Goal: Task Accomplishment & Management: Manage account settings

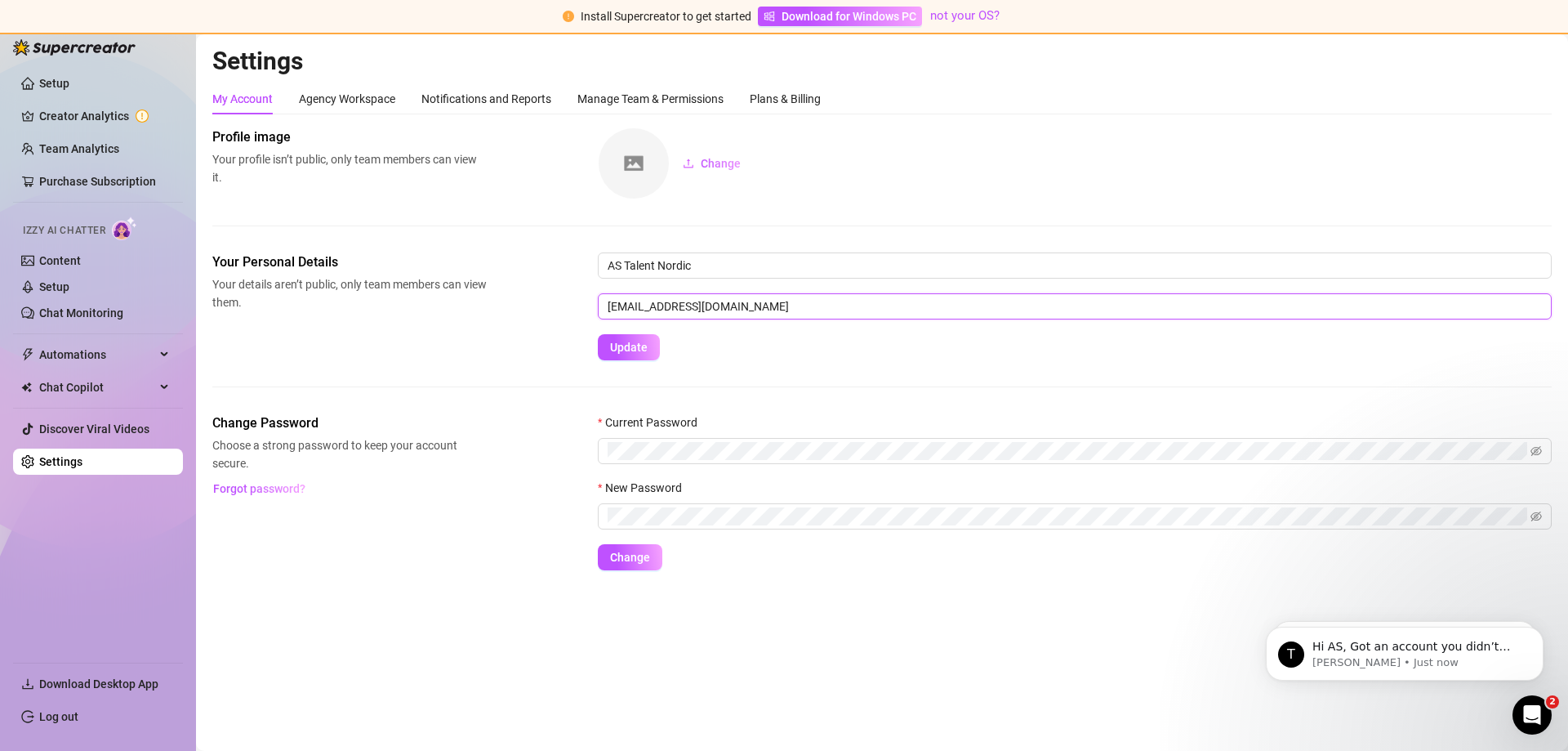
click at [713, 300] on input "[EMAIL_ADDRESS][DOMAIN_NAME]" at bounding box center [1075, 306] width 954 height 26
drag, startPoint x: 752, startPoint y: 300, endPoint x: 530, endPoint y: 296, distance: 222.0
click at [531, 296] on div "Your Personal Details Your details aren’t public, only team members can view th…" at bounding box center [882, 307] width 1340 height 108
drag, startPoint x: 787, startPoint y: 315, endPoint x: 409, endPoint y: 316, distance: 378.0
click at [402, 316] on div "Your Personal Details Your details aren’t public, only team members can view th…" at bounding box center [882, 307] width 1340 height 108
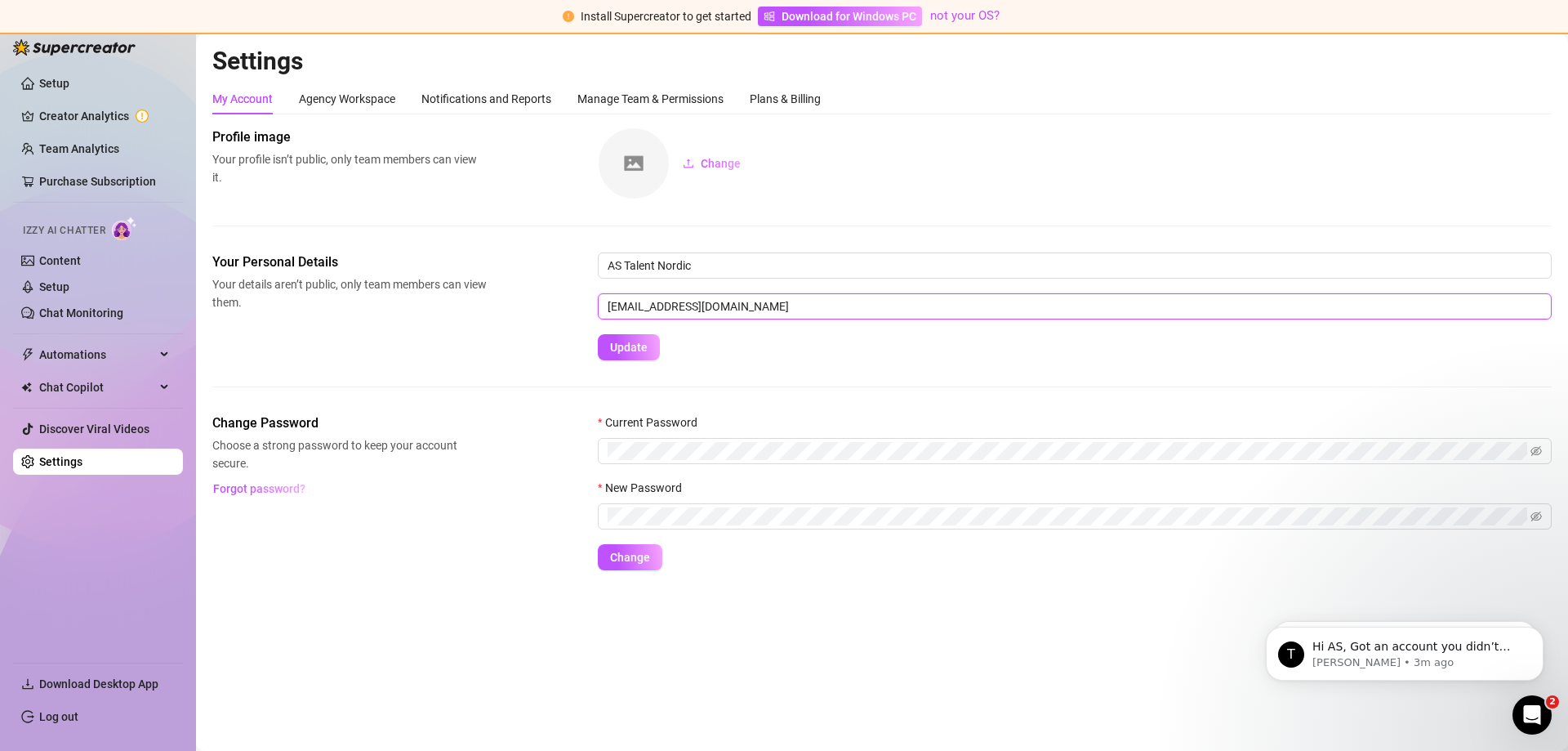
paste input "[EMAIL_ADDRESS][DOMAIN_NAME]"
type input "[EMAIL_ADDRESS][DOMAIN_NAME]"
click at [618, 348] on span "Update" at bounding box center [628, 348] width 37 height 13
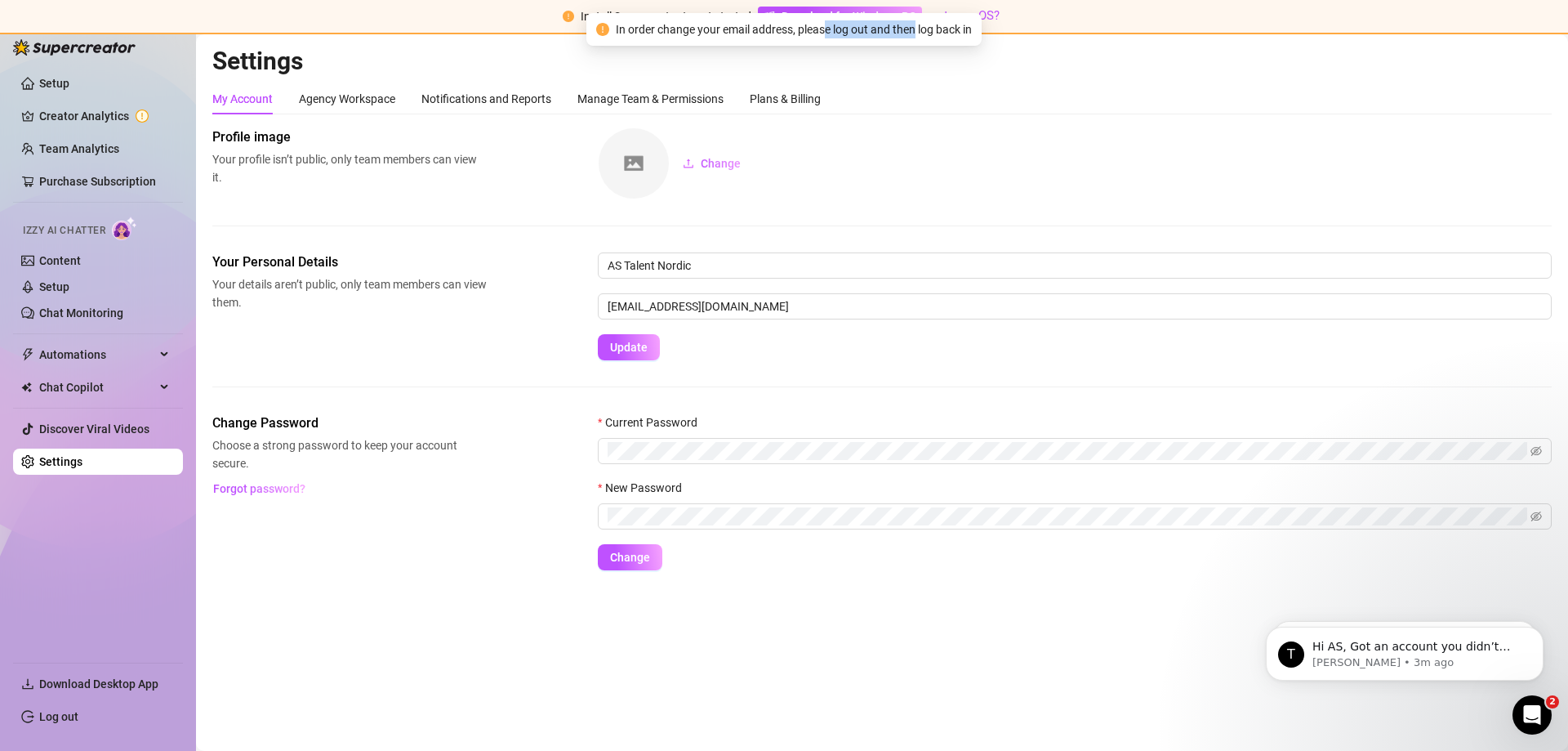
drag, startPoint x: 825, startPoint y: 31, endPoint x: 913, endPoint y: 26, distance: 88.1
click at [913, 26] on span "In order change your email address, please log out and then log back in" at bounding box center [794, 29] width 356 height 18
click at [79, 710] on link "Log out" at bounding box center [58, 717] width 39 height 13
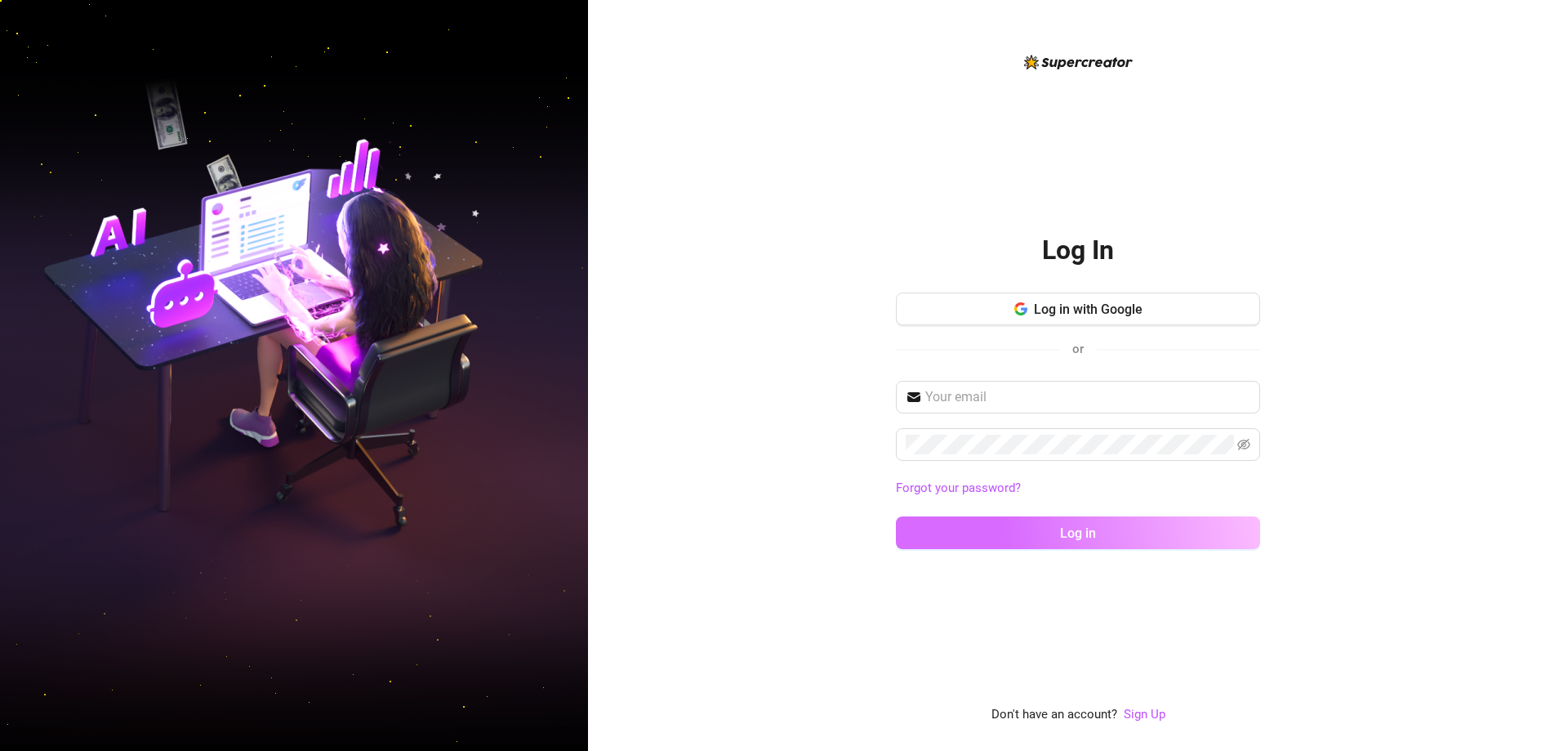
click at [1008, 527] on button "Log in" at bounding box center [1079, 533] width 364 height 33
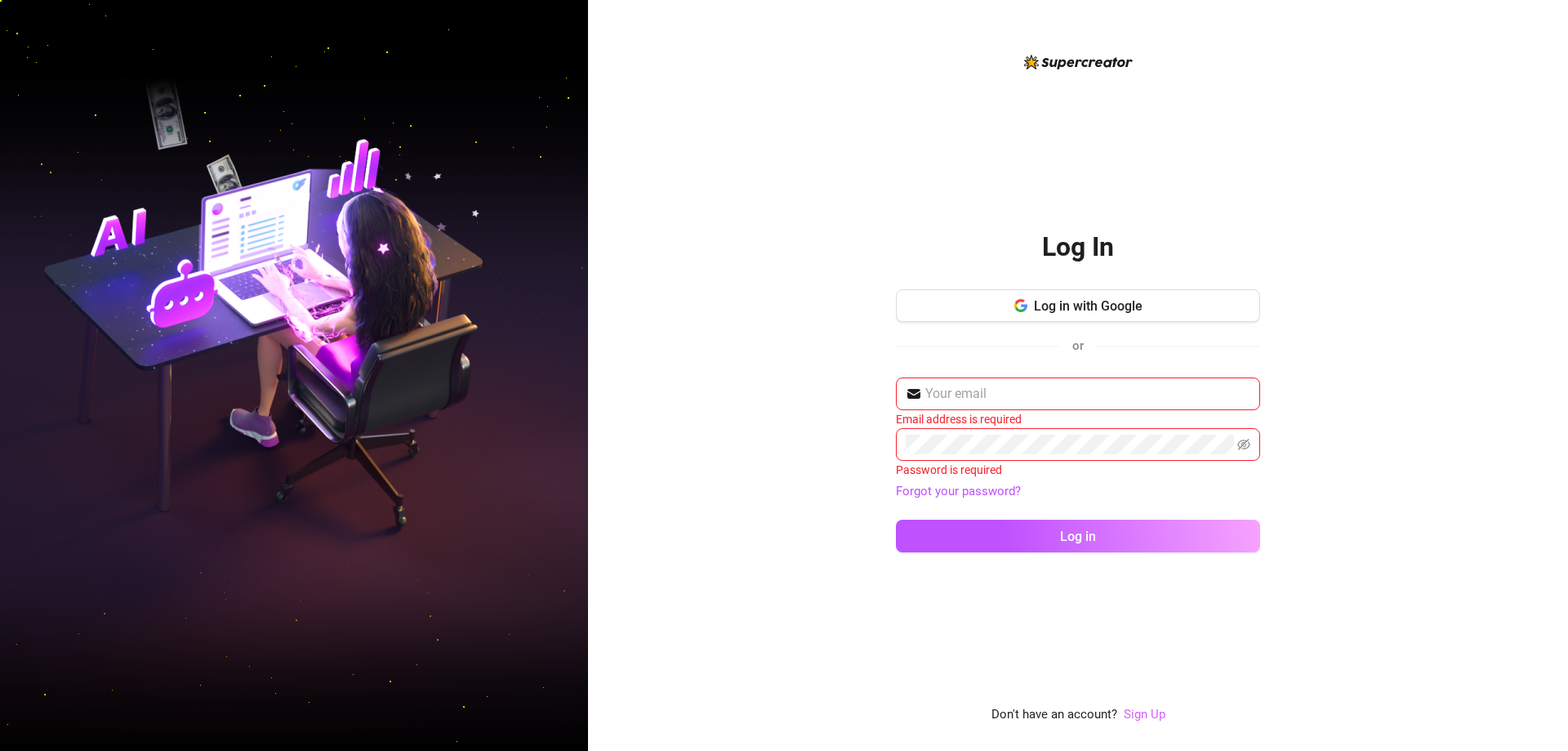
click at [1130, 714] on link "Sign Up" at bounding box center [1144, 714] width 41 height 14
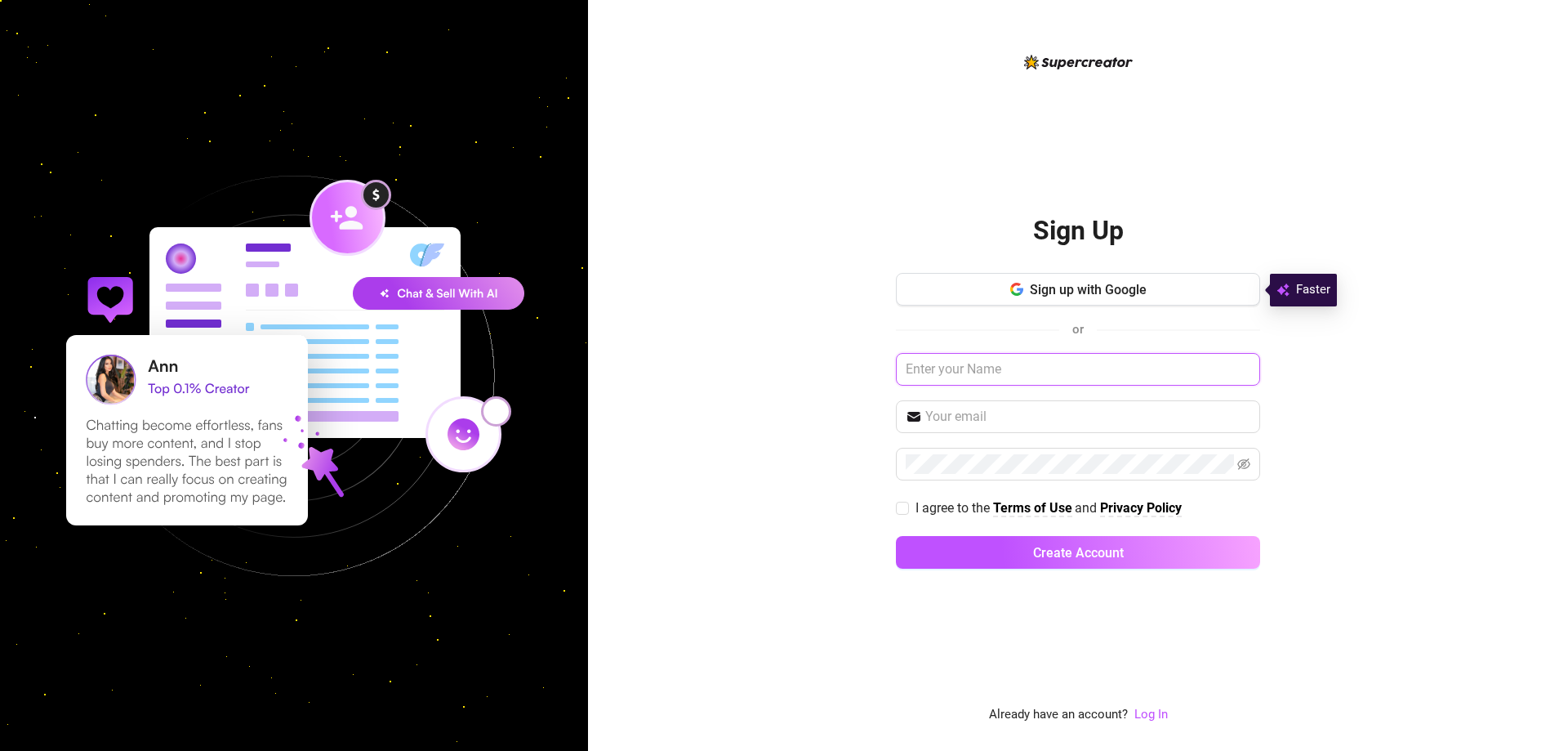
click at [1028, 372] on input "text" at bounding box center [1079, 369] width 364 height 33
type input "AS Talent Nordic"
click at [950, 424] on input "text" at bounding box center [1087, 417] width 325 height 19
paste input "[EMAIL_ADDRESS][DOMAIN_NAME]"
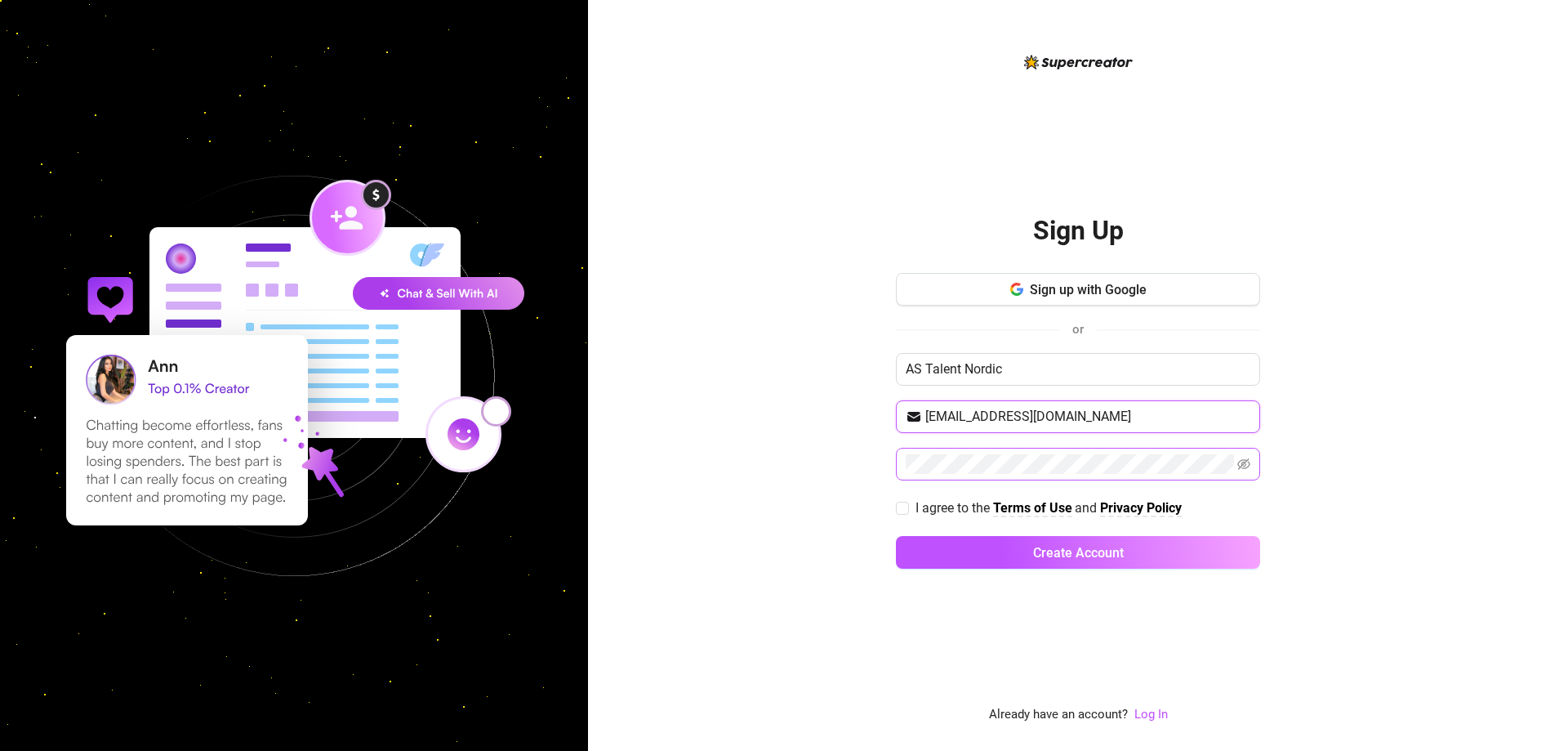
type input "[EMAIL_ADDRESS][DOMAIN_NAME]"
click at [1239, 467] on icon "eye-invisible" at bounding box center [1244, 465] width 13 height 13
click at [801, 453] on div "Sign Up Sign up with Google or AS Talent Nordic [EMAIL_ADDRESS][DOMAIN_NAME] I …" at bounding box center [1078, 376] width 980 height 751
click at [921, 507] on span "I agree to the" at bounding box center [954, 508] width 78 height 15
click at [907, 507] on input "I agree to the Terms of Use and Privacy Policy" at bounding box center [902, 508] width 11 height 11
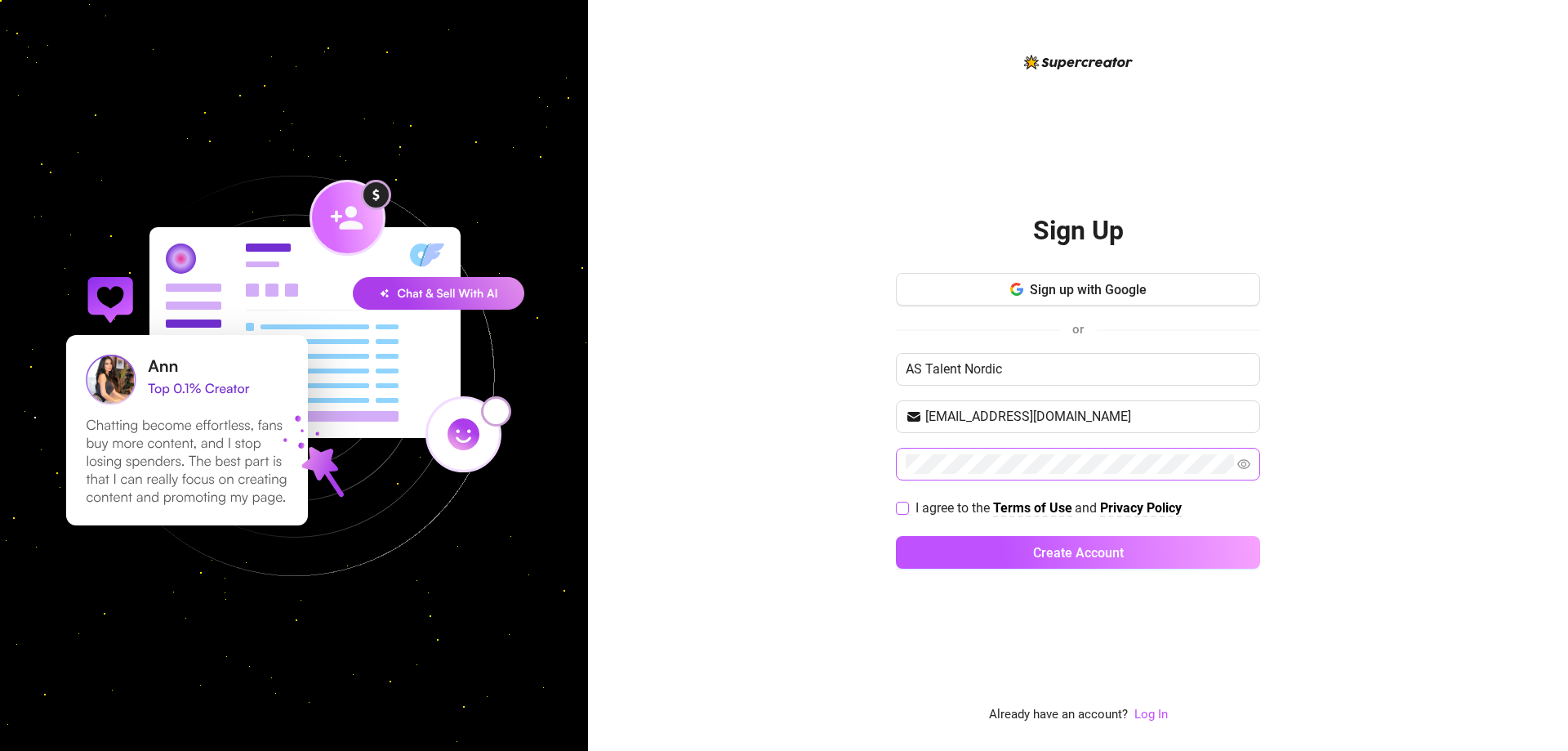
checkbox input "true"
click at [965, 558] on button "Create Account" at bounding box center [1079, 552] width 364 height 33
